Goal: Information Seeking & Learning: Learn about a topic

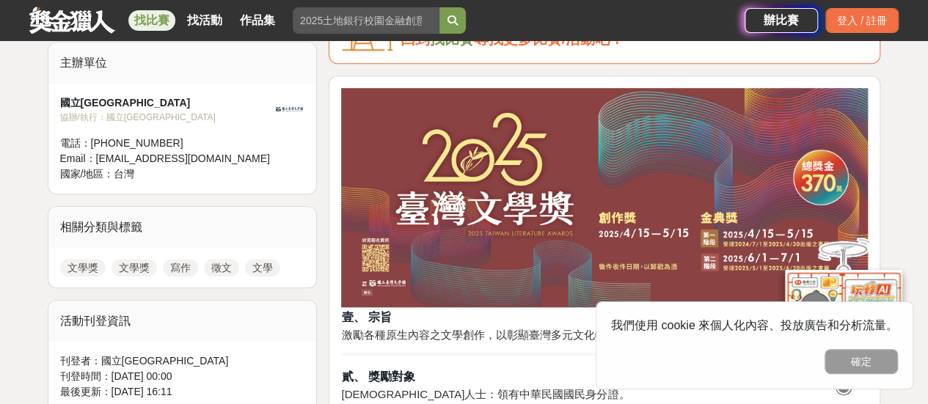
scroll to position [509, 0]
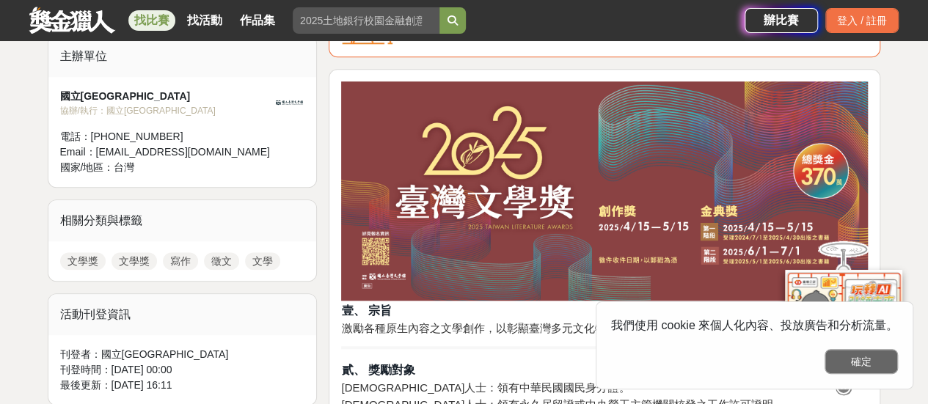
click at [861, 352] on button "確定" at bounding box center [861, 361] width 73 height 25
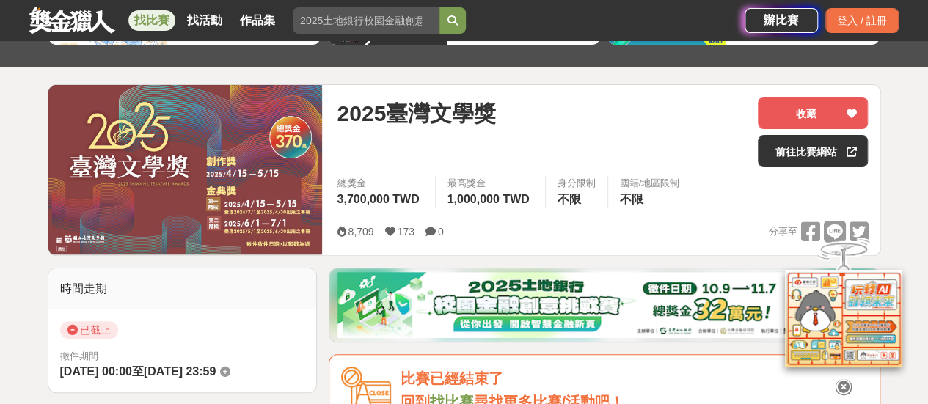
scroll to position [0, 0]
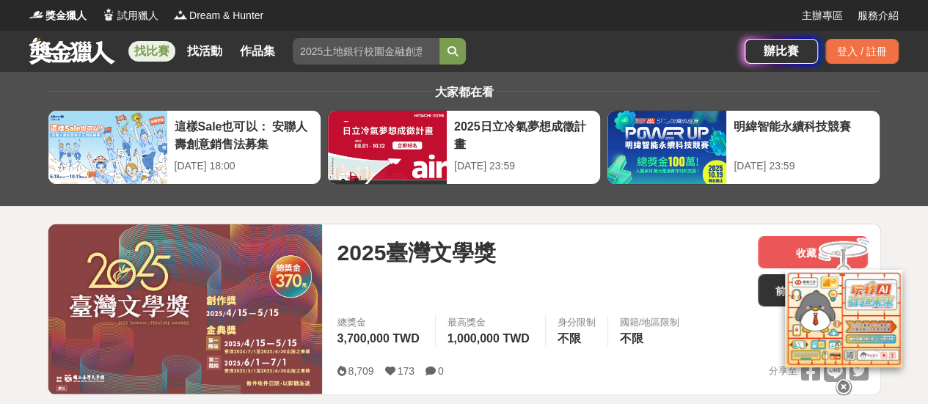
click at [164, 55] on link "找比賽" at bounding box center [151, 51] width 47 height 21
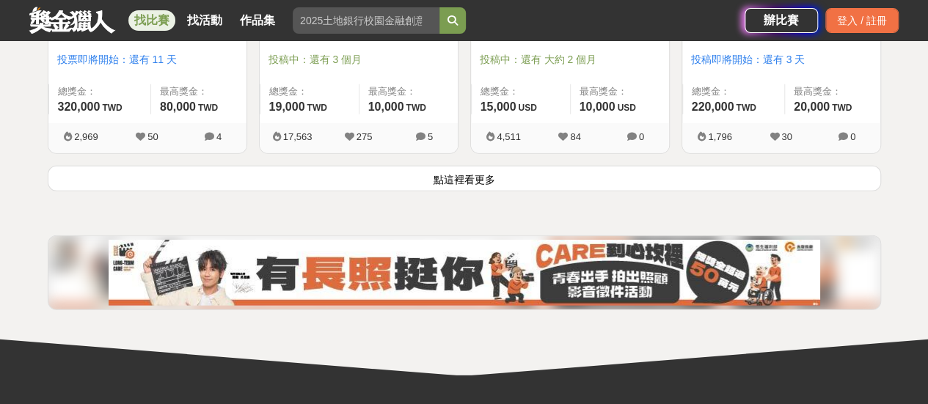
scroll to position [2028, 0]
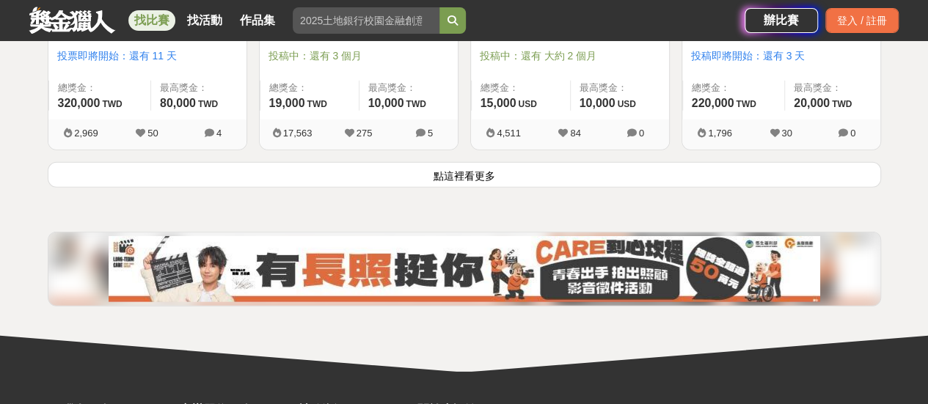
click at [578, 174] on button "點這裡看更多" at bounding box center [464, 175] width 833 height 26
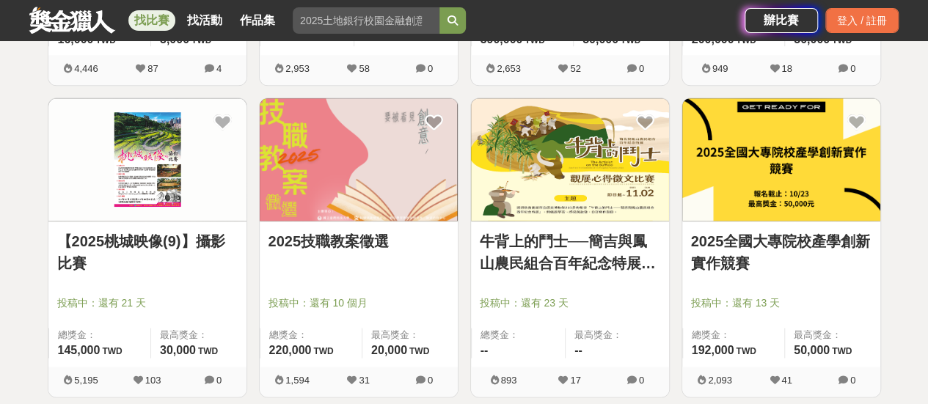
scroll to position [3815, 0]
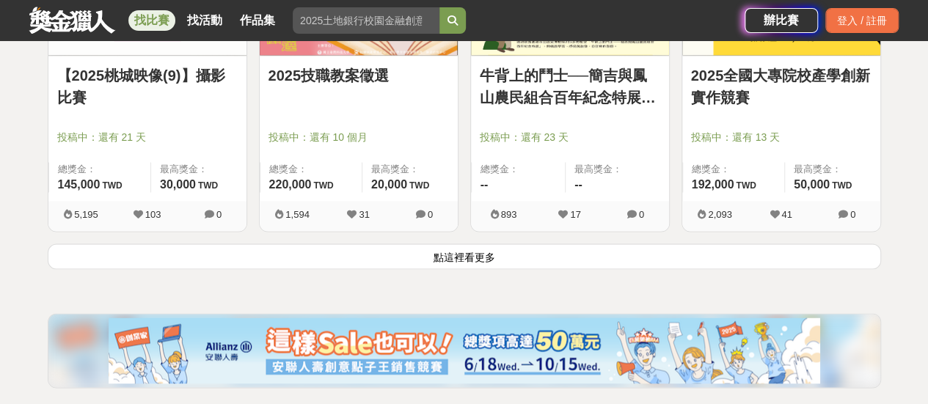
click at [543, 249] on button "點這裡看更多" at bounding box center [464, 257] width 833 height 26
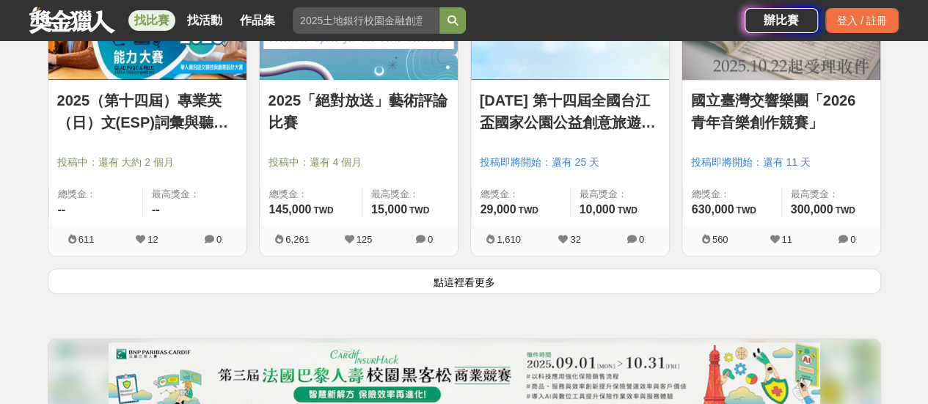
scroll to position [5718, 0]
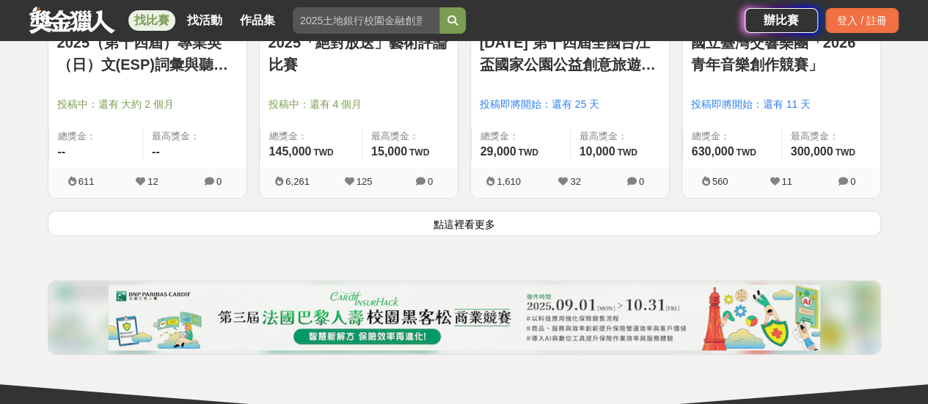
click at [792, 219] on button "點這裡看更多" at bounding box center [464, 224] width 833 height 26
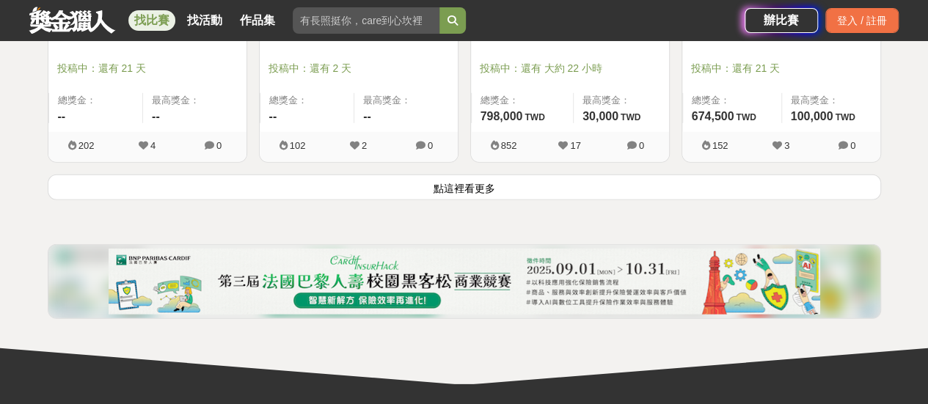
scroll to position [7629, 0]
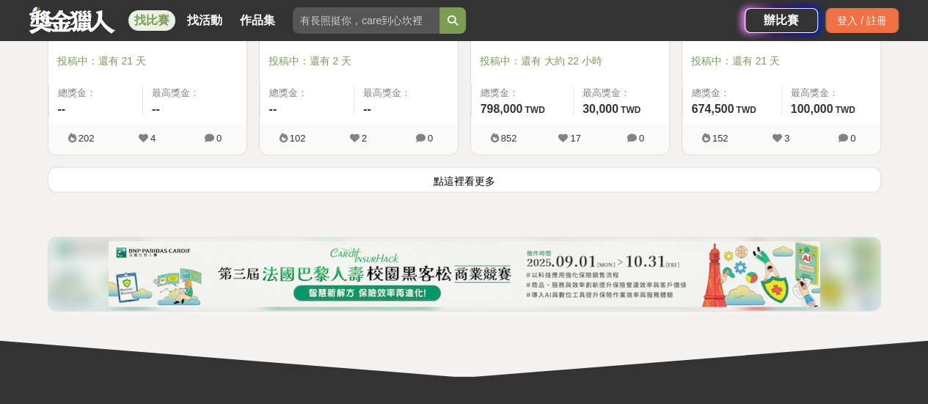
click at [819, 178] on button "點這裡看更多" at bounding box center [464, 180] width 833 height 26
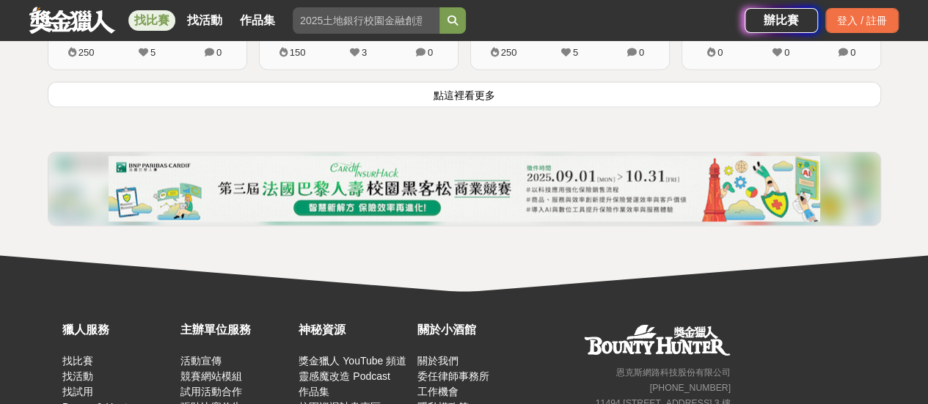
scroll to position [9619, 0]
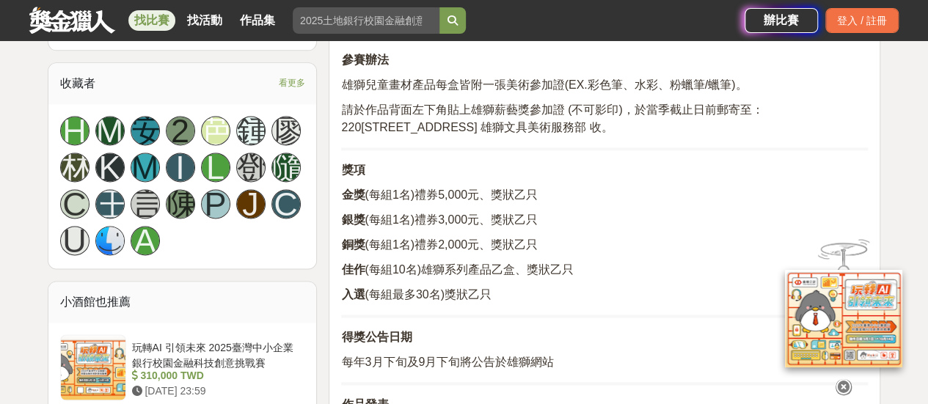
scroll to position [934, 0]
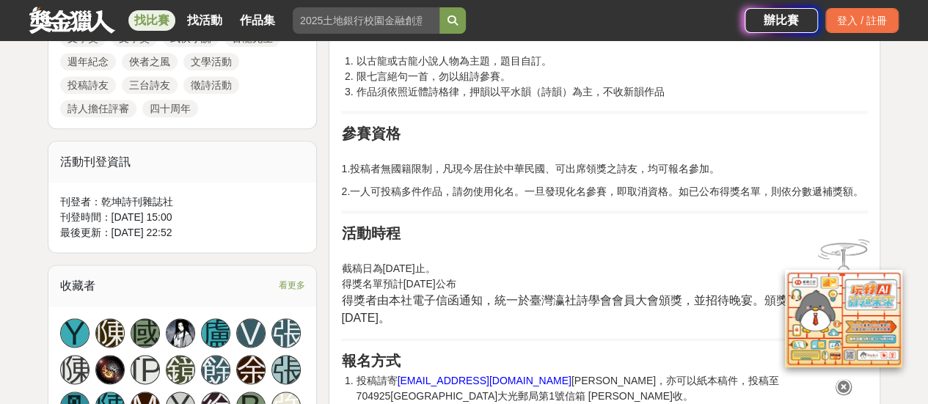
scroll to position [811, 0]
